Goal: Task Accomplishment & Management: Manage account settings

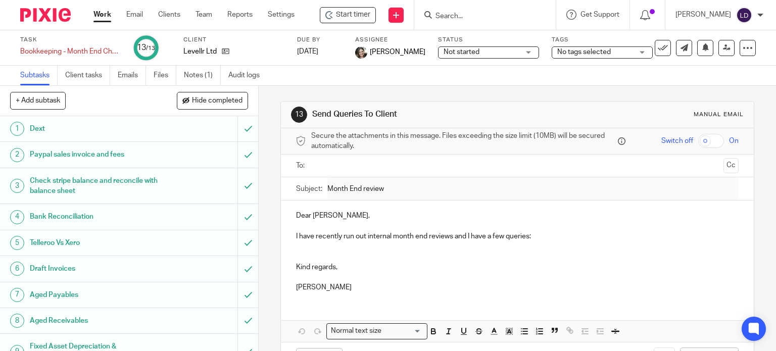
click at [100, 16] on link "Work" at bounding box center [102, 15] width 18 height 10
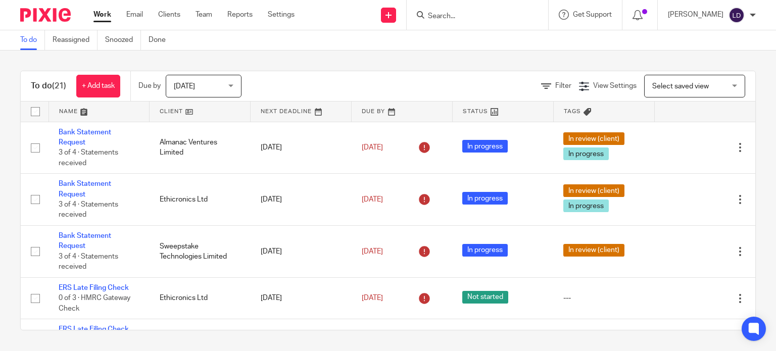
click at [165, 113] on link at bounding box center [199, 112] width 101 height 20
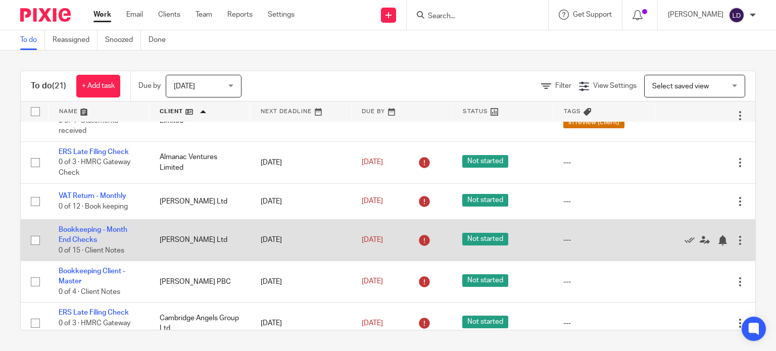
scroll to position [168, 0]
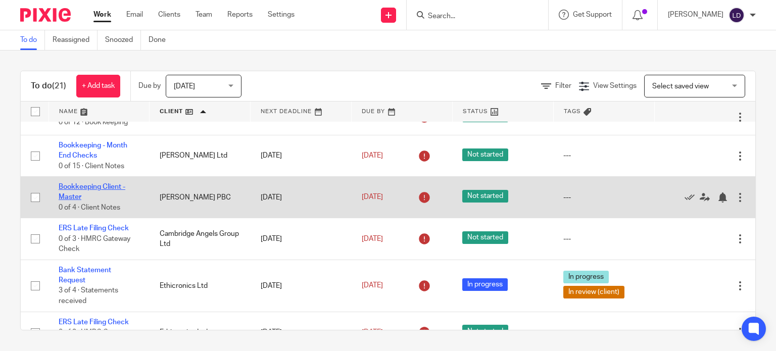
click at [92, 185] on link "Bookkeeping Client - Master" at bounding box center [92, 191] width 67 height 17
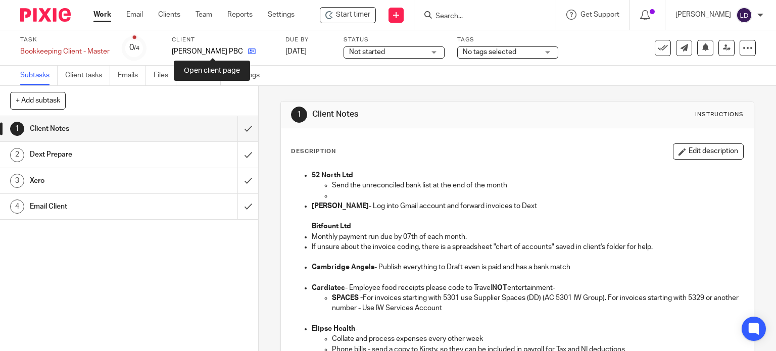
click at [248, 52] on icon at bounding box center [252, 51] width 8 height 8
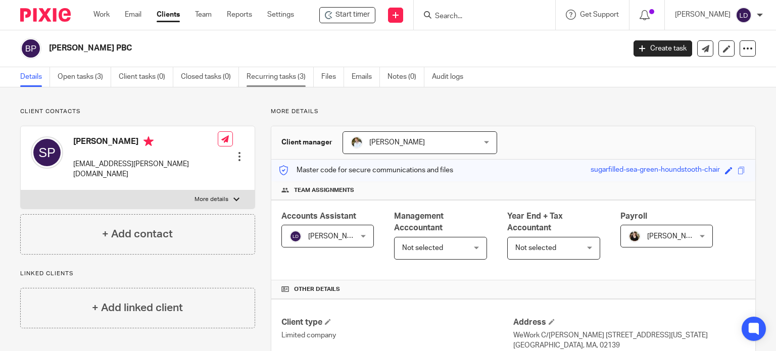
click at [269, 73] on link "Recurring tasks (3)" at bounding box center [279, 77] width 67 height 20
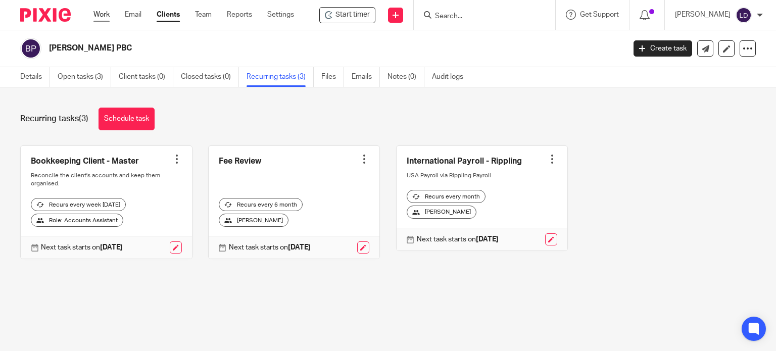
click at [95, 12] on link "Work" at bounding box center [101, 15] width 16 height 10
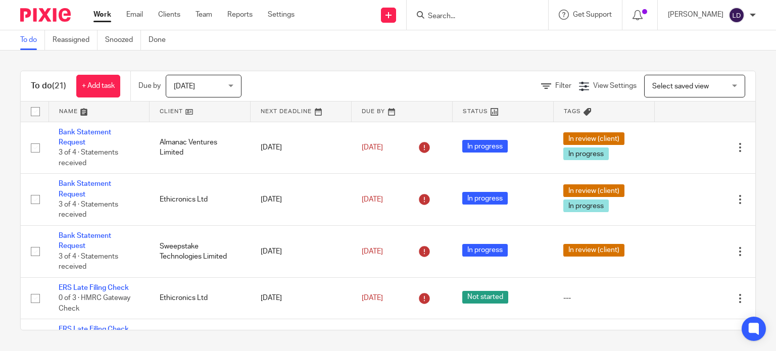
click at [449, 20] on input "Search" at bounding box center [472, 16] width 91 height 9
type input "d"
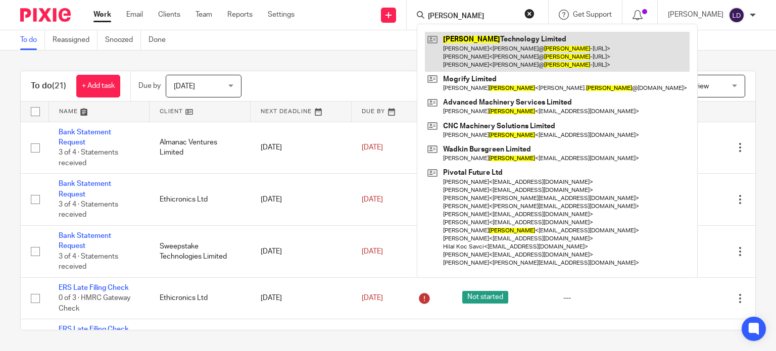
type input "foster"
click at [438, 42] on link at bounding box center [557, 52] width 265 height 40
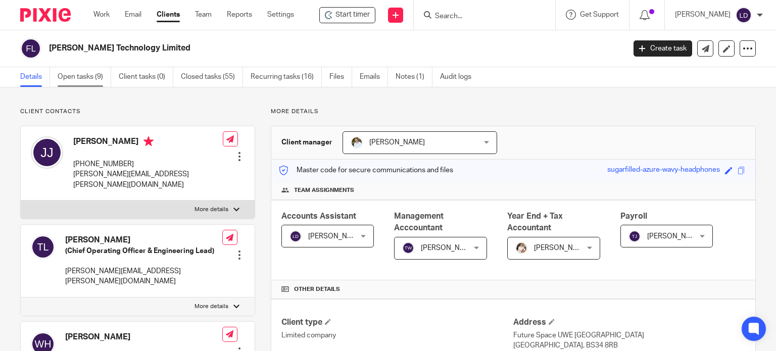
click at [87, 78] on link "Open tasks (9)" at bounding box center [85, 77] width 54 height 20
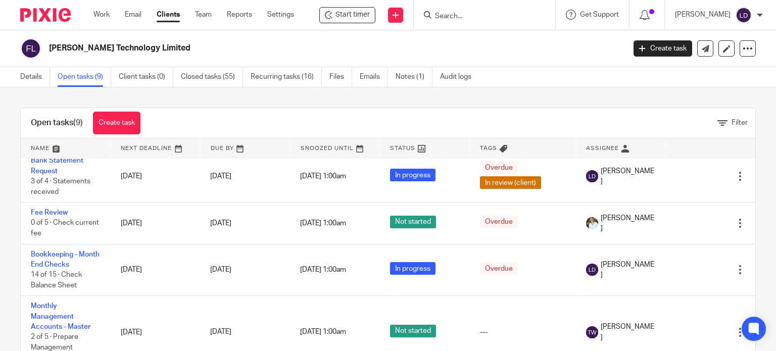
scroll to position [253, 0]
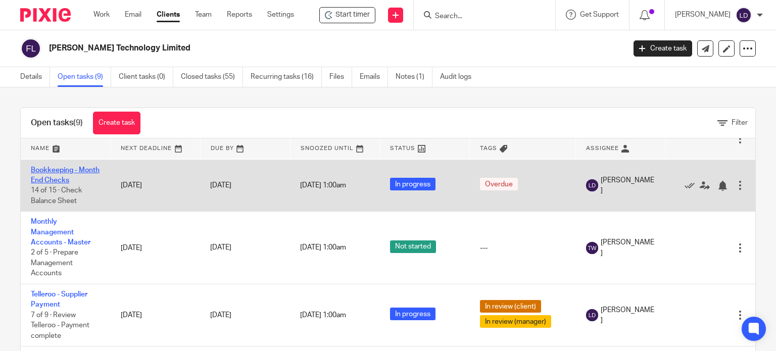
click at [79, 183] on link "Bookkeeping - Month End Checks" at bounding box center [65, 175] width 69 height 17
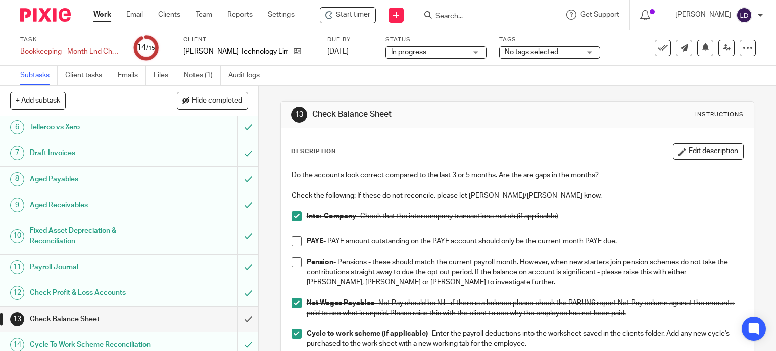
scroll to position [163, 0]
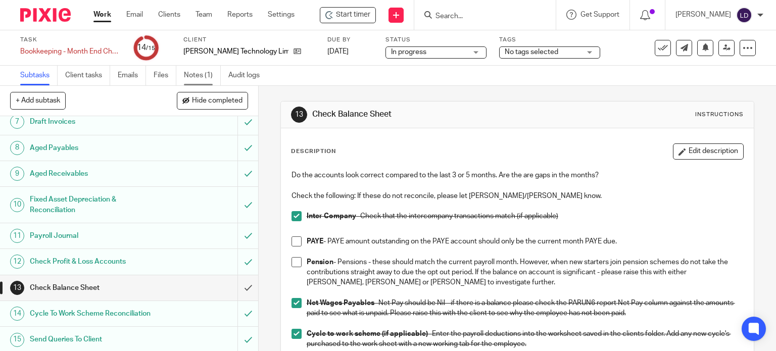
click at [214, 78] on link "Notes (1)" at bounding box center [202, 76] width 37 height 20
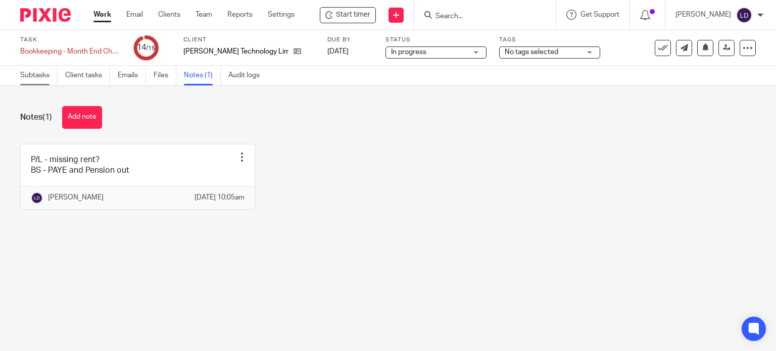
click at [45, 77] on link "Subtasks" at bounding box center [38, 76] width 37 height 20
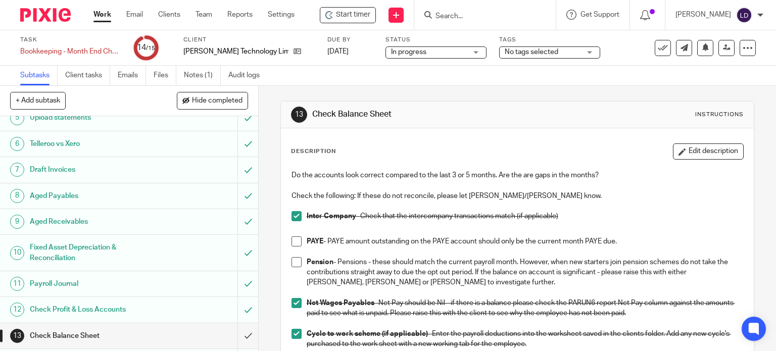
scroll to position [163, 0]
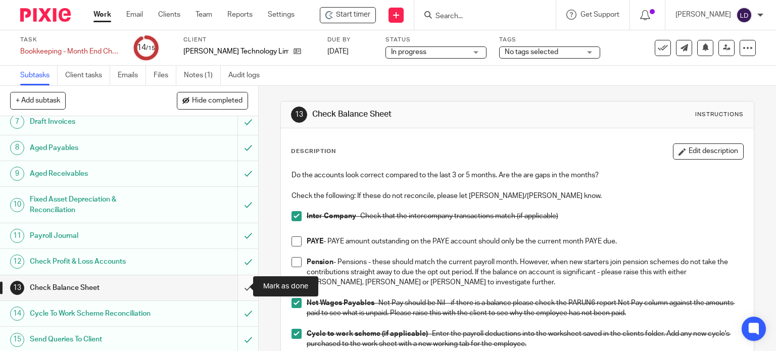
click at [236, 282] on input "submit" at bounding box center [129, 287] width 258 height 25
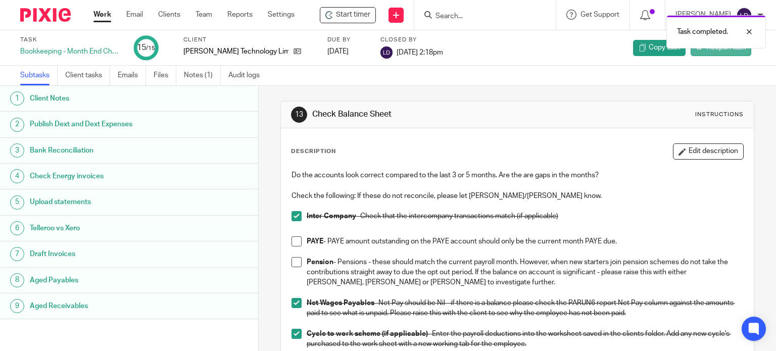
click at [693, 54] on link "Reopen task" at bounding box center [720, 48] width 61 height 16
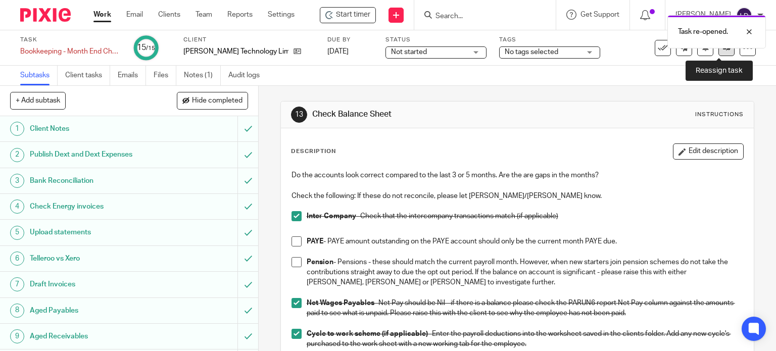
click at [718, 54] on link at bounding box center [726, 48] width 16 height 16
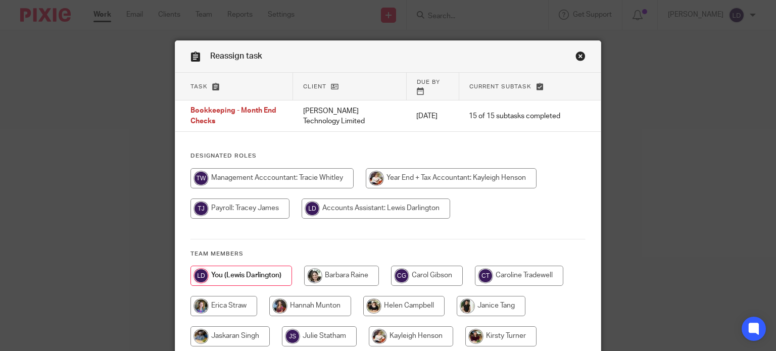
drag, startPoint x: 285, startPoint y: 169, endPoint x: 374, endPoint y: 199, distance: 93.9
click at [285, 169] on input "radio" at bounding box center [271, 178] width 163 height 20
radio input "true"
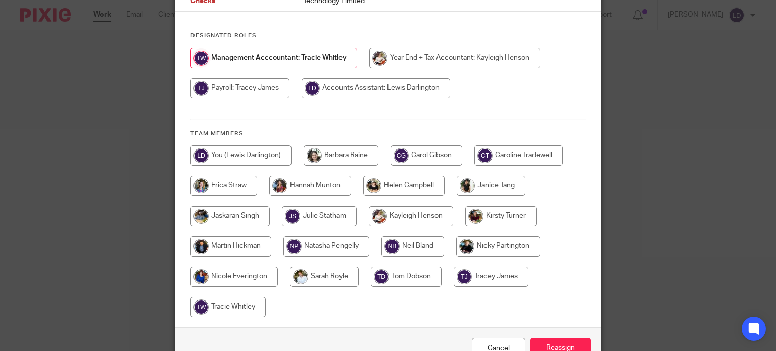
scroll to position [171, 0]
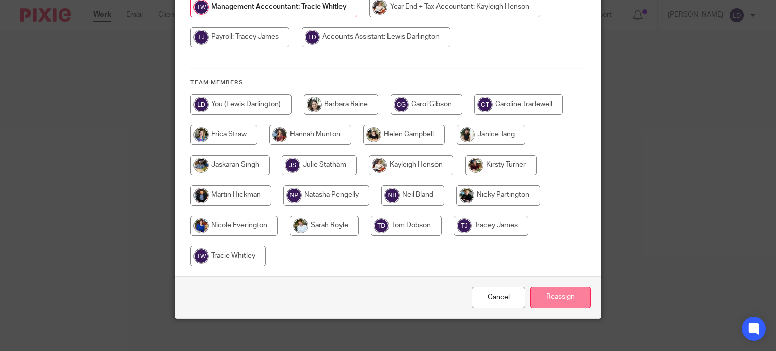
click at [539, 296] on input "Reassign" at bounding box center [560, 298] width 60 height 22
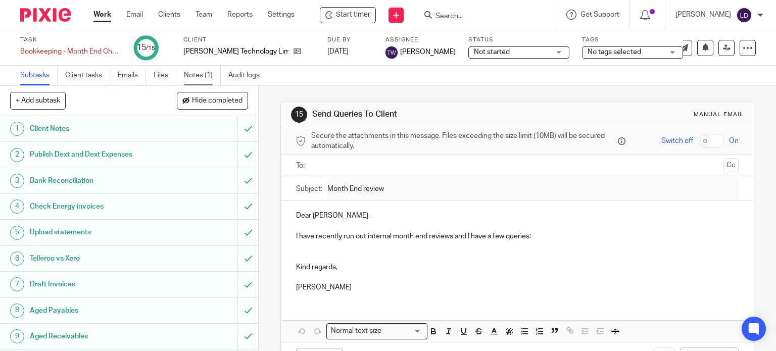
click at [200, 77] on link "Notes (1)" at bounding box center [202, 76] width 37 height 20
